Goal: Information Seeking & Learning: Find specific page/section

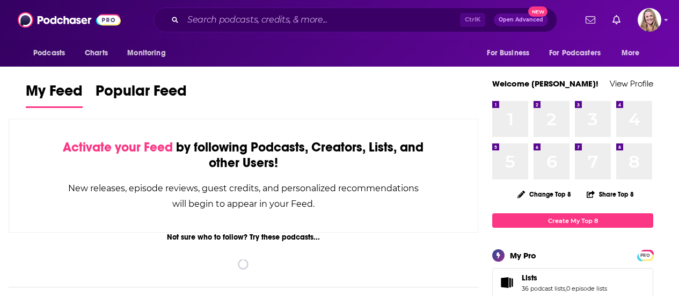
click at [266, 14] on input "Search podcasts, credits, & more..." at bounding box center [321, 19] width 277 height 17
click at [267, 24] on input "Search podcasts, credits, & more..." at bounding box center [321, 19] width 277 height 17
click at [261, 23] on input "Search podcasts, credits, & more..." at bounding box center [321, 19] width 277 height 17
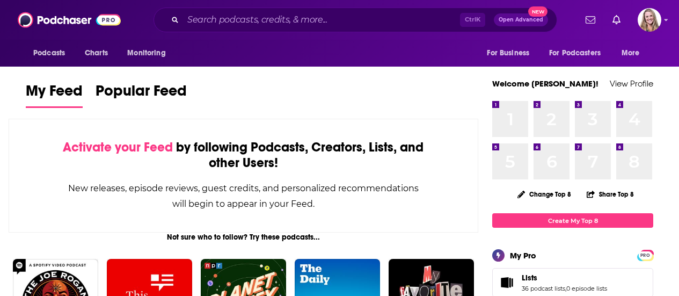
click at [243, 21] on input "Search podcasts, credits, & more..." at bounding box center [321, 19] width 277 height 17
click at [334, 21] on input "Search podcasts, credits, & more..." at bounding box center [321, 19] width 277 height 17
click at [282, 24] on input "Search podcasts, credits, & more..." at bounding box center [321, 19] width 277 height 17
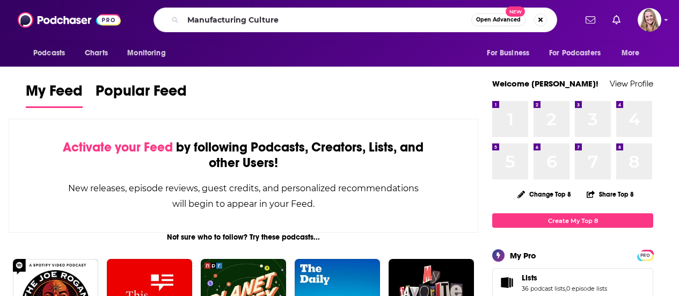
type input "Manufacturing Culture"
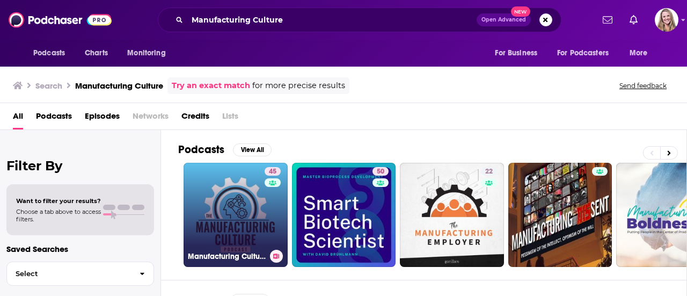
click at [234, 220] on link "45 Manufacturing Culture Podcast" at bounding box center [235, 215] width 104 height 104
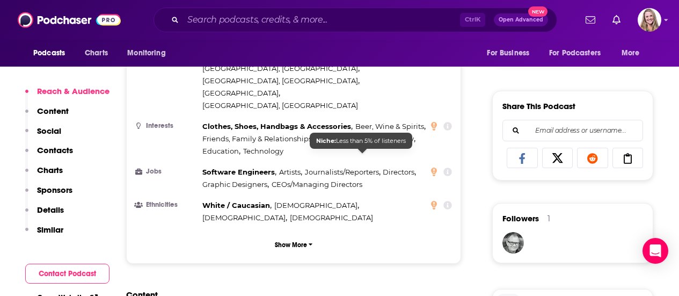
scroll to position [805, 0]
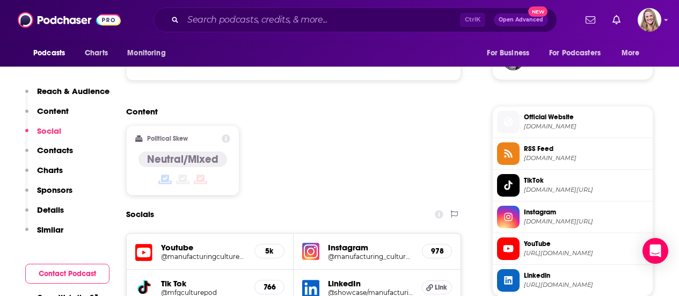
click at [580, 121] on span "Official Website" at bounding box center [586, 117] width 124 height 10
click at [535, 121] on span "Official Website" at bounding box center [586, 117] width 124 height 10
